Goal: Information Seeking & Learning: Compare options

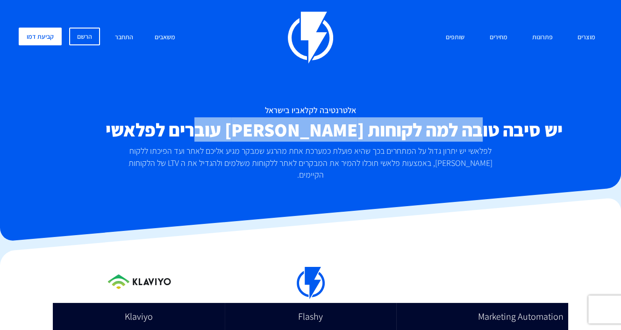
drag, startPoint x: 346, startPoint y: 134, endPoint x: 177, endPoint y: 145, distance: 169.1
click at [174, 143] on div "אלטרנטיבה לקלאביו בישראל יש סיבה טובה למה לקוחות [PERSON_NAME] עוברים לפלאשי לפ…" at bounding box center [311, 143] width 598 height 75
click at [240, 143] on div "אלטרנטיבה לקלאביו בישראל יש סיבה טובה למה לקוחות [PERSON_NAME] עוברים לפלאשי לפ…" at bounding box center [311, 143] width 598 height 75
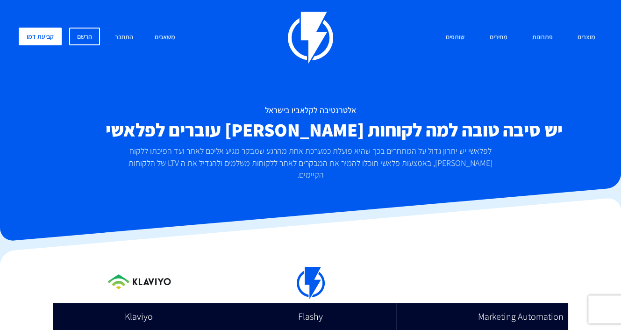
drag, startPoint x: 442, startPoint y: 151, endPoint x: 133, endPoint y: 166, distance: 309.7
click at [133, 166] on p "לפלאשי יש יתרון גדול על המתחרים בכך שהיא פועלת כמערכת אחת מהרגע שמבקר מגיע אליכ…" at bounding box center [310, 163] width 375 height 36
click at [164, 152] on p "לפלאשי יש יתרון גדול על המתחרים בכך שהיא פועלת כמערכת אחת מהרגע שמבקר מגיע אליכ…" at bounding box center [310, 163] width 375 height 36
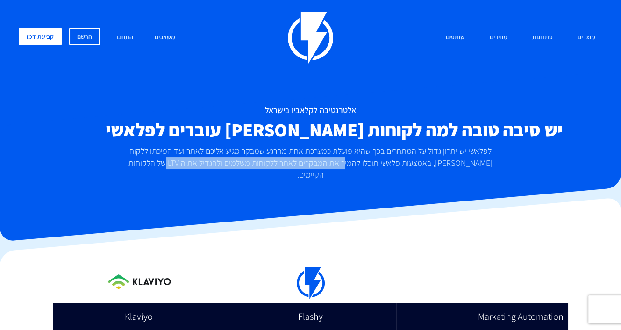
drag, startPoint x: 448, startPoint y: 161, endPoint x: 267, endPoint y: 165, distance: 180.9
click at [267, 165] on p "לפלאשי יש יתרון גדול על המתחרים בכך שהיא פועלת כמערכת אחת מהרגע שמבקר מגיע אליכ…" at bounding box center [310, 163] width 375 height 36
click at [274, 162] on p "לפלאשי יש יתרון גדול על המתחרים בכך שהיא פועלת כמערכת אחת מהרגע שמבקר מגיע אליכ…" at bounding box center [310, 163] width 375 height 36
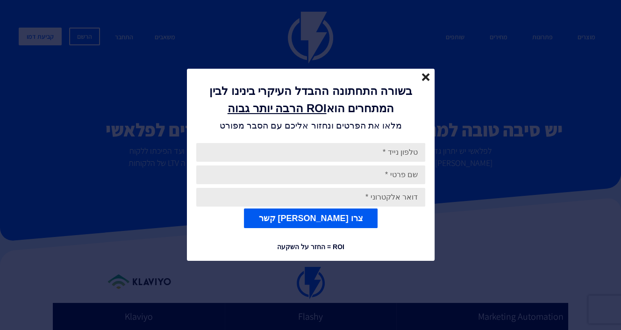
click at [423, 75] on line "close" at bounding box center [425, 77] width 7 height 7
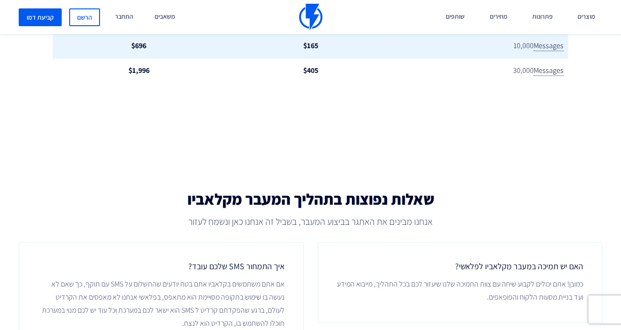
scroll to position [1355, 0]
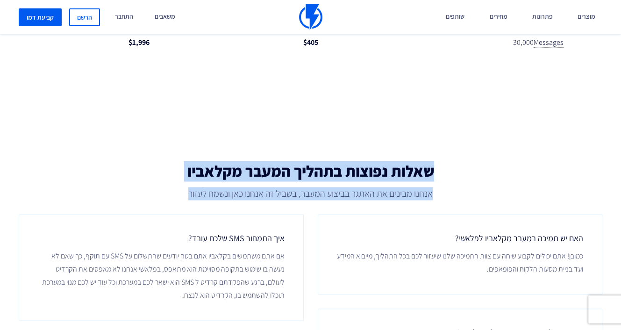
drag, startPoint x: 431, startPoint y: 154, endPoint x: 188, endPoint y: 188, distance: 245.0
click at [188, 188] on div "שאלות נפוצות בתהליך המעבר מקלאביו אנחנו מבינים את האתגר בביצוע המעבר, בשביל זה …" at bounding box center [311, 176] width 598 height 75
click at [286, 187] on p "אנחנו מבינים את האתגר בביצוע המעבר, בשביל זה אנחנו כאן ונשמח לעזור" at bounding box center [311, 193] width 584 height 13
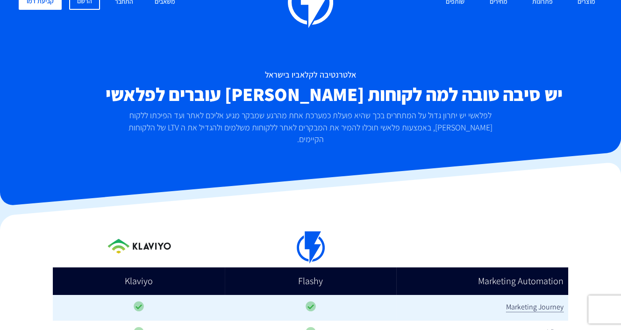
scroll to position [0, 0]
